Goal: Information Seeking & Learning: Learn about a topic

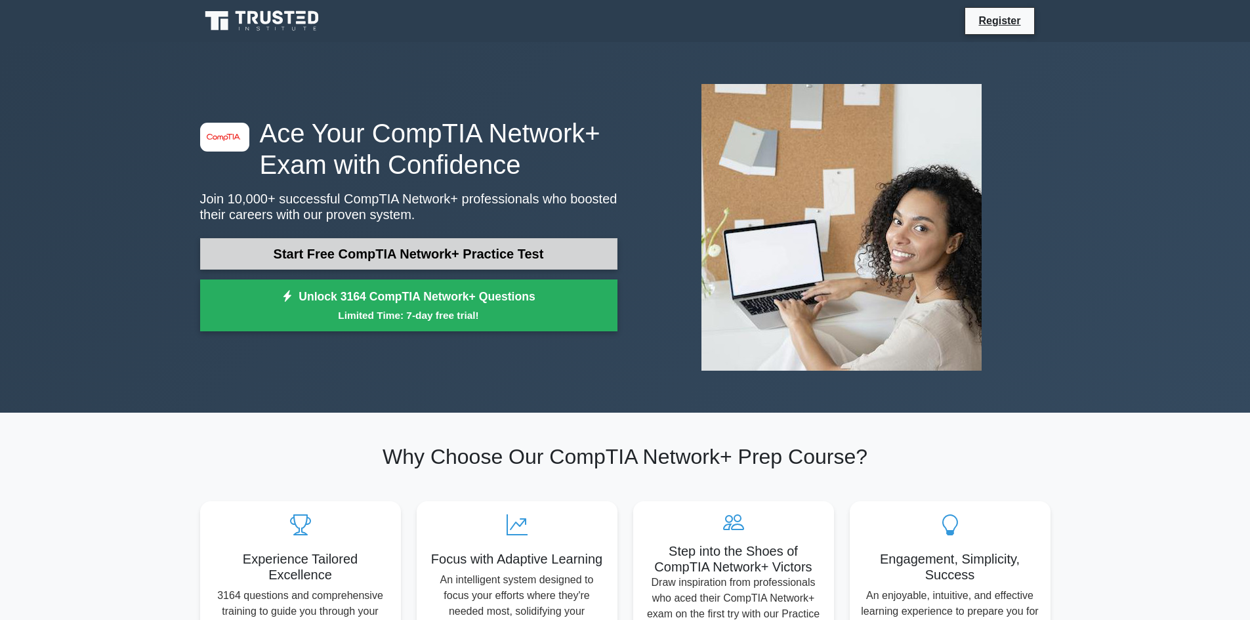
click at [431, 251] on link "Start Free CompTIA Network+ Practice Test" at bounding box center [408, 253] width 417 height 31
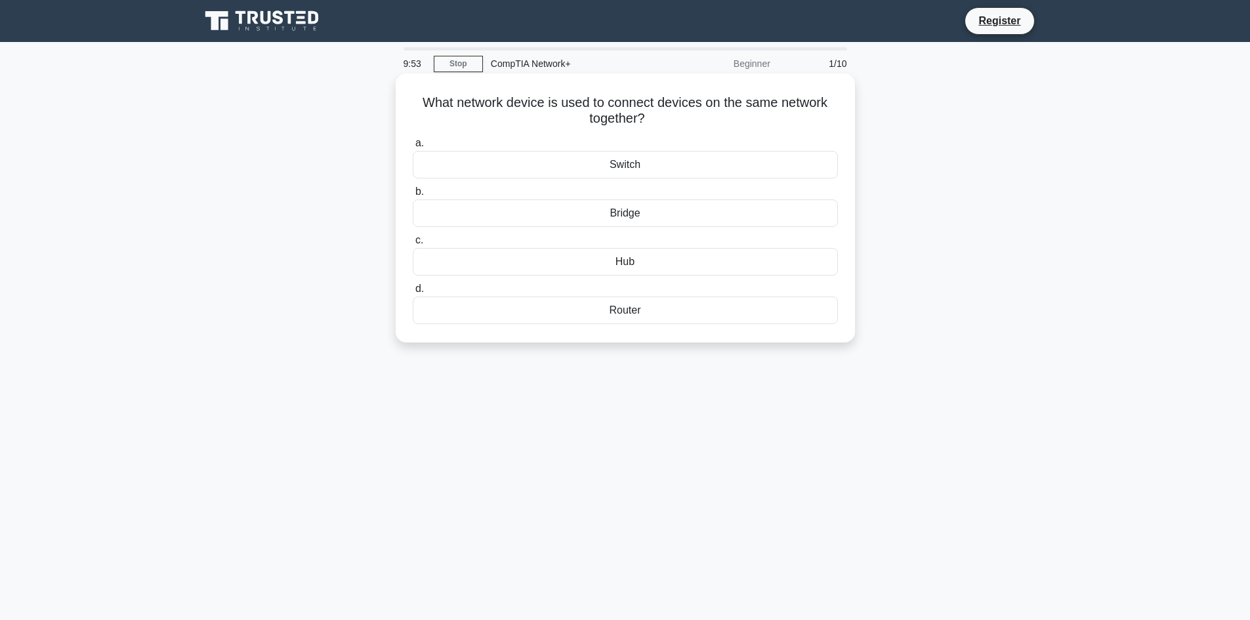
drag, startPoint x: 451, startPoint y: 109, endPoint x: 719, endPoint y: 116, distance: 268.4
click at [719, 116] on h5 "What network device is used to connect devices on the same network together? .s…" at bounding box center [625, 110] width 428 height 33
click at [671, 314] on div "Router" at bounding box center [625, 310] width 425 height 28
click at [413, 293] on input "d. Router" at bounding box center [413, 289] width 0 height 9
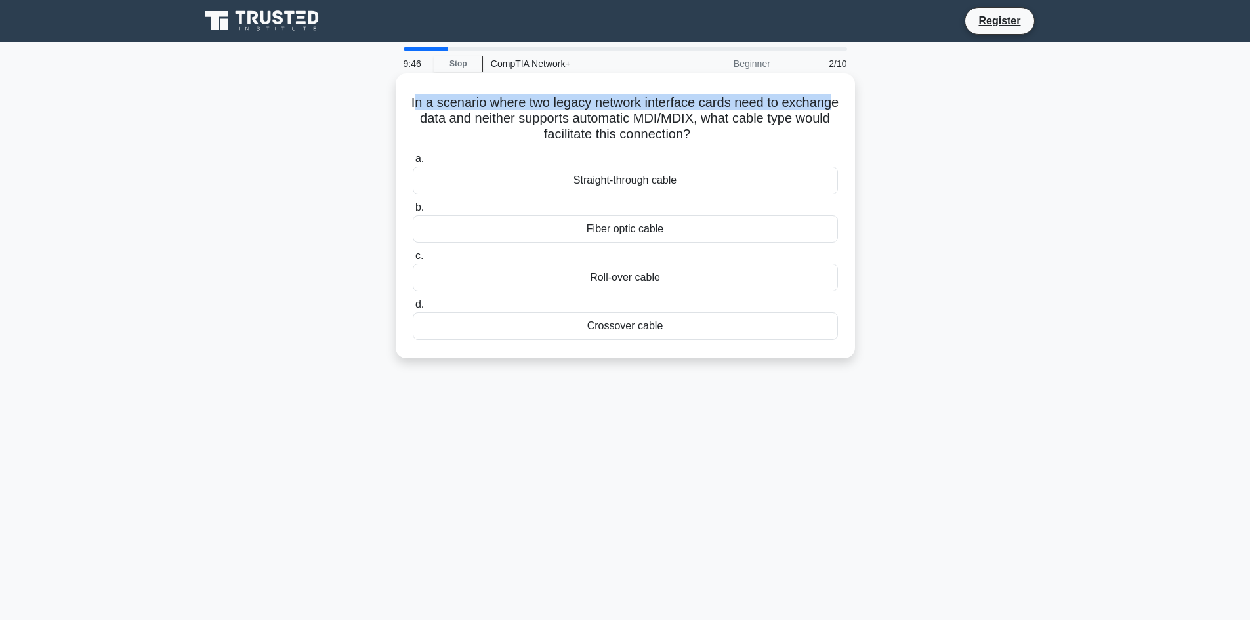
drag, startPoint x: 441, startPoint y: 108, endPoint x: 468, endPoint y: 112, distance: 26.4
click at [468, 112] on h5 "In a scenario where two legacy network interface cards need to exchange data an…" at bounding box center [625, 118] width 428 height 49
click at [501, 115] on h5 "In a scenario where two legacy network interface cards need to exchange data an…" at bounding box center [625, 118] width 428 height 49
click at [600, 223] on div "Fiber optic cable" at bounding box center [625, 229] width 425 height 28
click at [413, 212] on input "b. Fiber optic cable" at bounding box center [413, 207] width 0 height 9
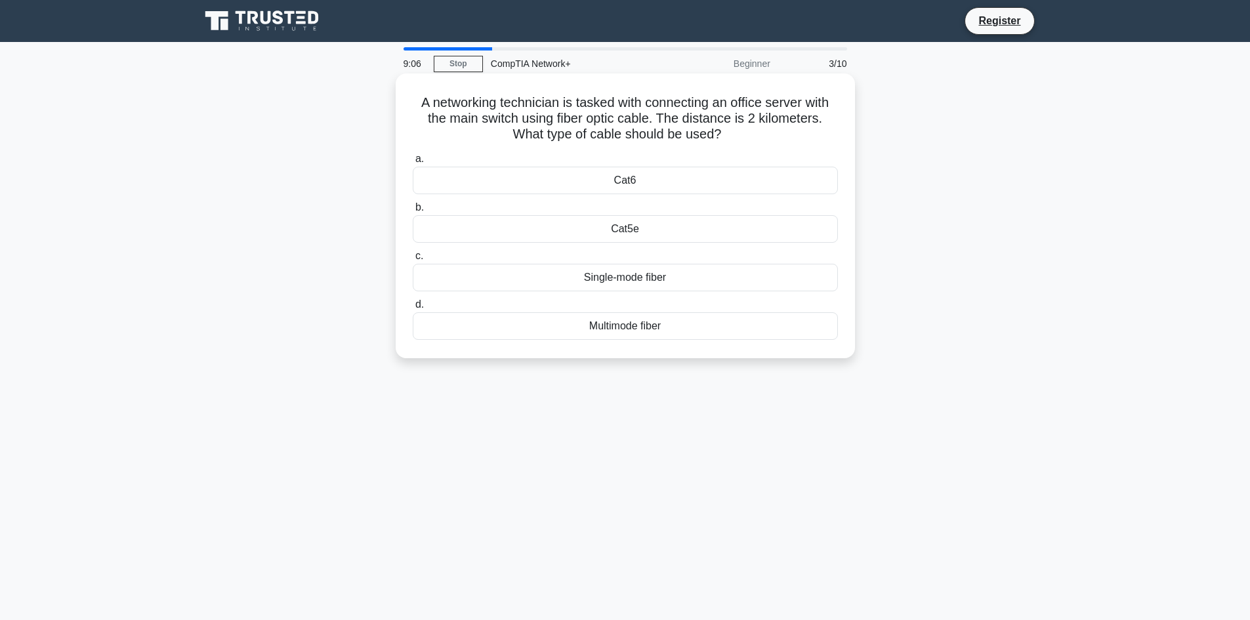
click at [714, 155] on label "a. Cat6" at bounding box center [625, 172] width 425 height 43
click at [413, 155] on input "a. Cat6" at bounding box center [413, 159] width 0 height 9
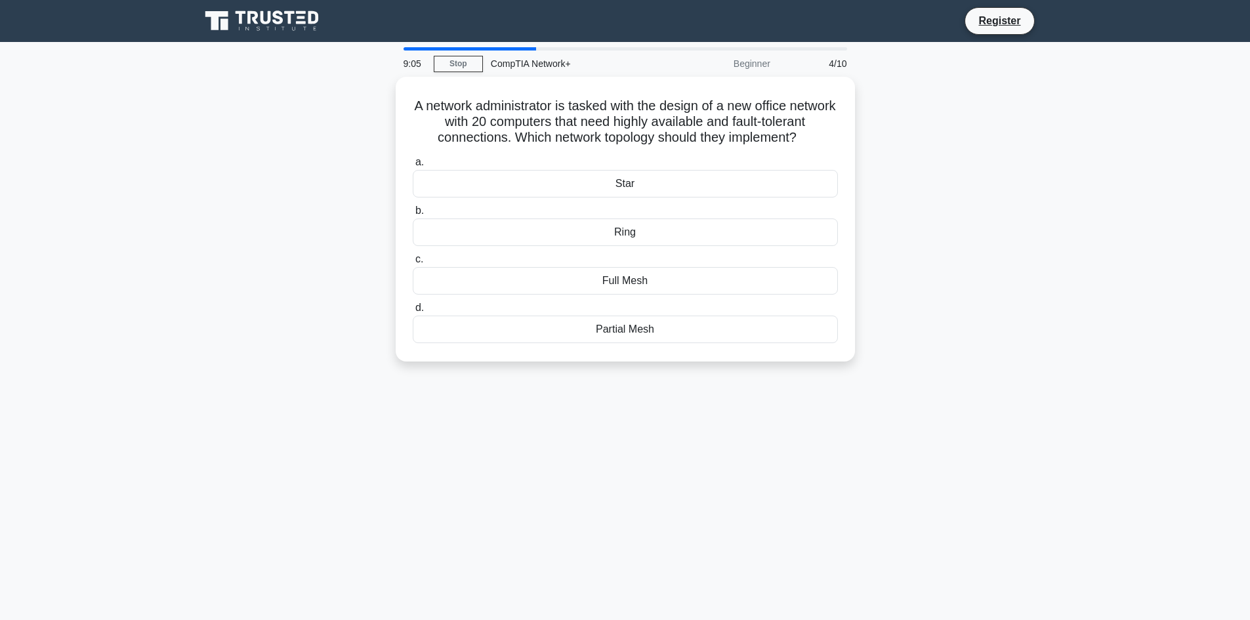
click at [716, 140] on h5 "A network administrator is tasked with the design of a new office network with …" at bounding box center [625, 122] width 428 height 49
click at [474, 64] on link "Stop" at bounding box center [458, 64] width 49 height 16
